Goal: Obtain resource: Obtain resource

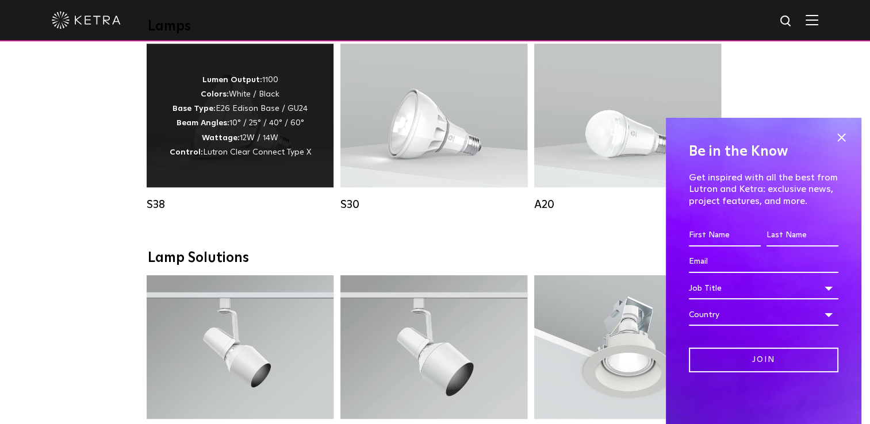
scroll to position [747, 0]
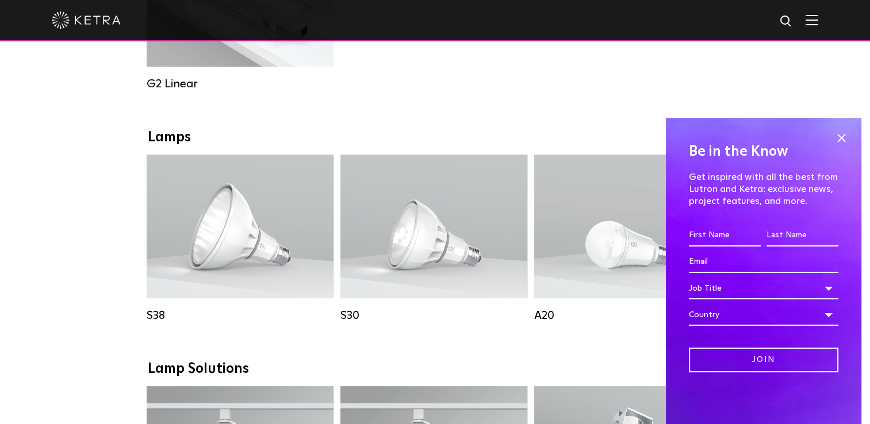
click at [831, 141] on div "Be in the Know Get inspired with all the best from Lutron and [PERSON_NAME]: ex…" at bounding box center [763, 271] width 195 height 306
click at [837, 141] on span at bounding box center [840, 137] width 17 height 17
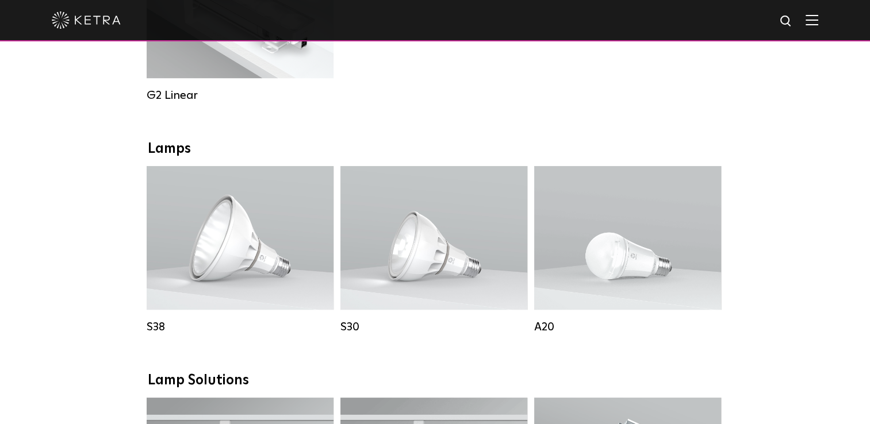
scroll to position [805, 0]
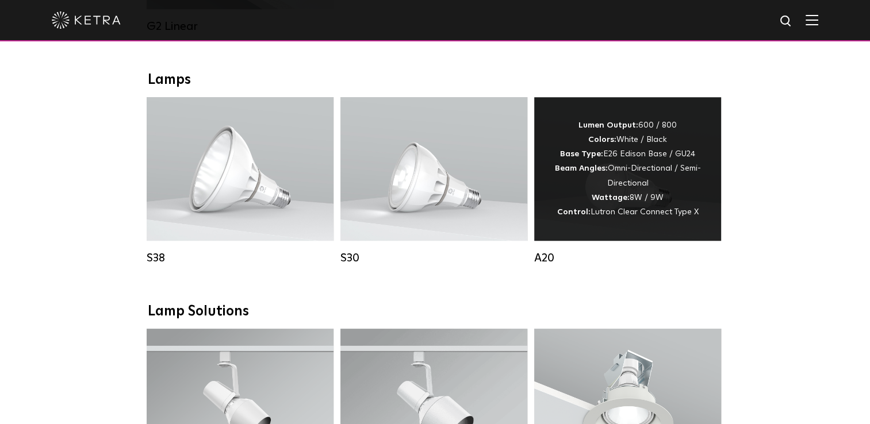
click at [558, 265] on div "A20" at bounding box center [627, 258] width 187 height 14
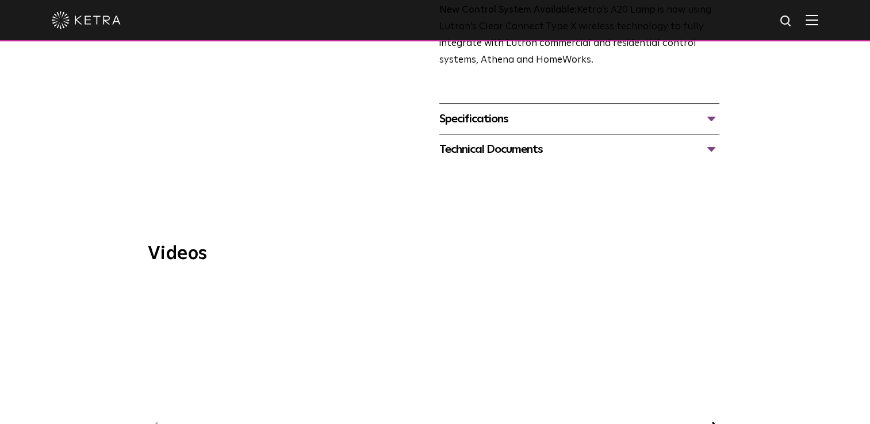
scroll to position [459, 0]
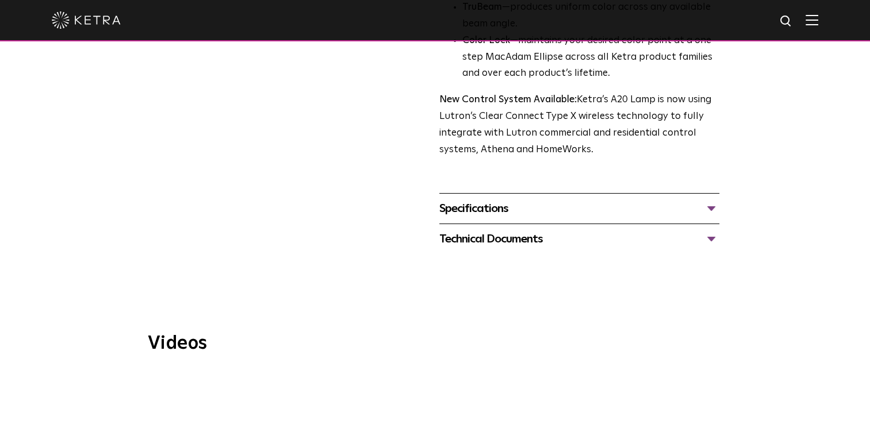
click at [700, 199] on div "Specifications" at bounding box center [579, 208] width 280 height 18
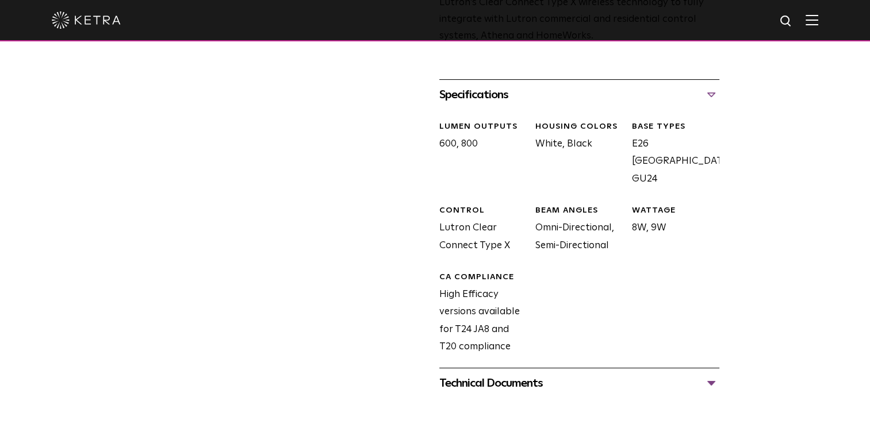
scroll to position [574, 0]
click at [610, 373] on div "Technical Documents" at bounding box center [579, 382] width 280 height 18
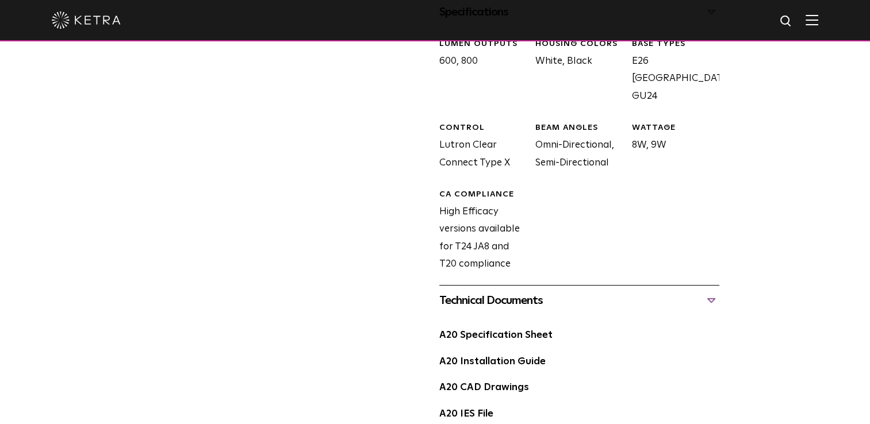
scroll to position [746, 0]
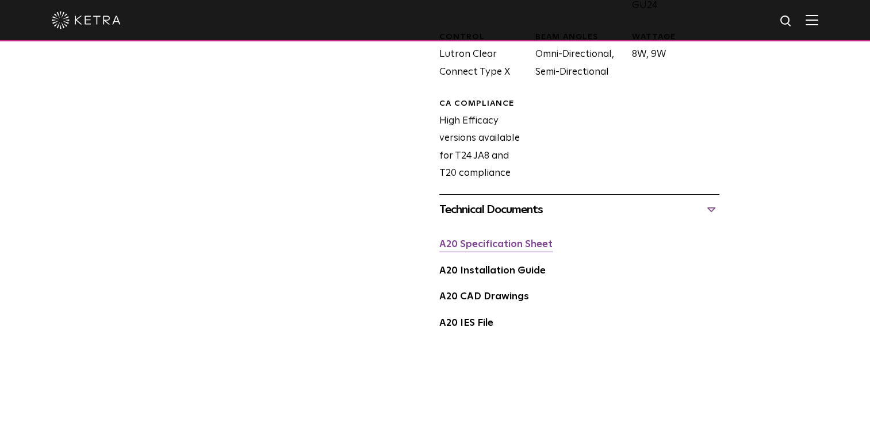
click at [481, 240] on link "A20 Specification Sheet" at bounding box center [495, 245] width 113 height 10
